Goal: Entertainment & Leisure: Consume media (video, audio)

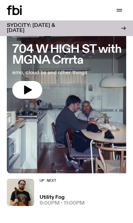
scroll to position [39, 0]
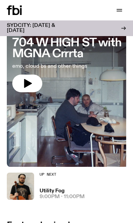
click at [104, 112] on div at bounding box center [66, 71] width 119 height 127
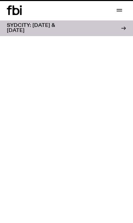
scroll to position [39, 0]
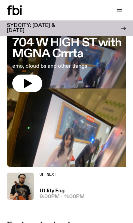
click at [35, 85] on button "button" at bounding box center [27, 83] width 30 height 18
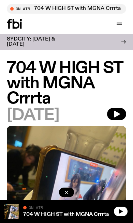
click at [116, 114] on icon "button" at bounding box center [117, 114] width 6 height 7
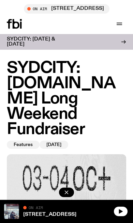
click at [122, 213] on icon "button" at bounding box center [120, 210] width 5 height 5
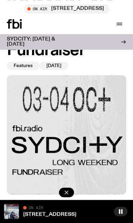
scroll to position [79, 0]
click at [71, 197] on button "button" at bounding box center [66, 192] width 15 height 10
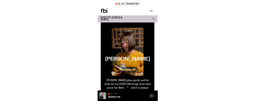
scroll to position [1261, 0]
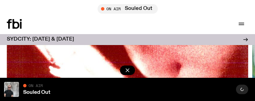
click at [39, 95] on link "Souled Out" at bounding box center [36, 91] width 27 height 5
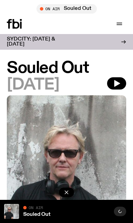
scroll to position [733, 0]
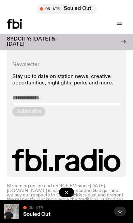
click at [122, 206] on div at bounding box center [121, 211] width 15 height 15
click at [66, 189] on button "button" at bounding box center [66, 192] width 15 height 10
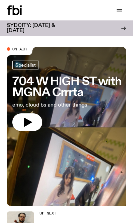
click at [34, 116] on button "button" at bounding box center [27, 122] width 30 height 18
